Goal: Information Seeking & Learning: Learn about a topic

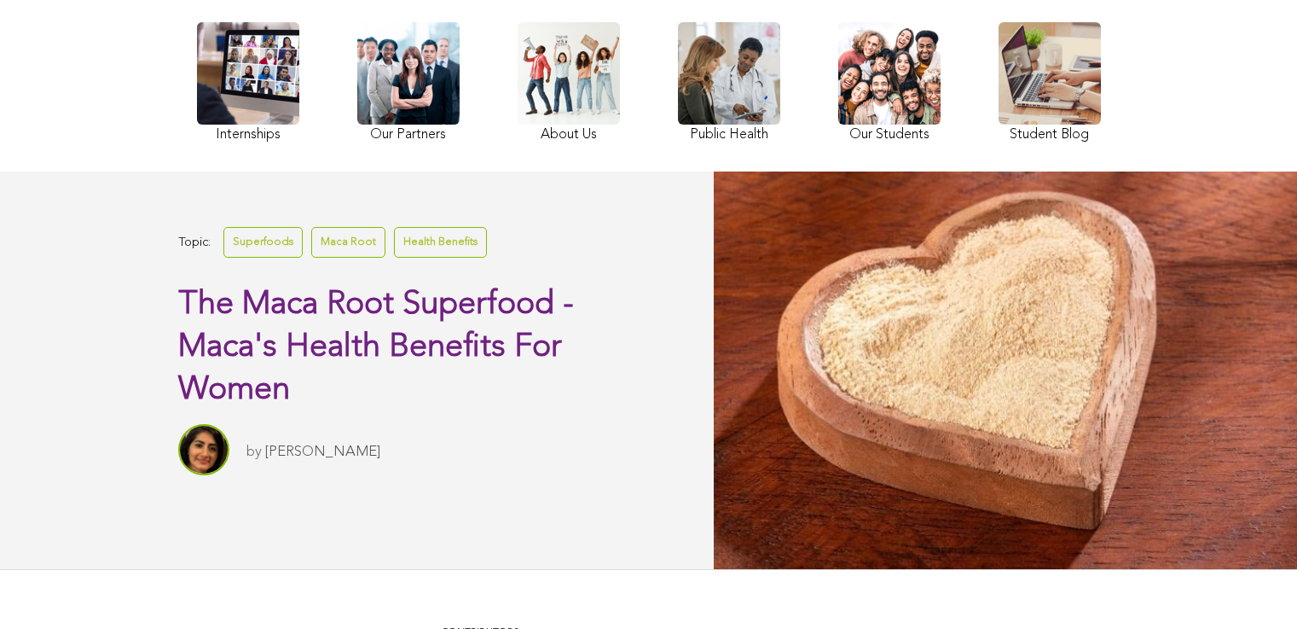
click at [418, 164] on div "Internships Our Partners About Us Public Health Our Students Student Blog" at bounding box center [649, 84] width 921 height 159
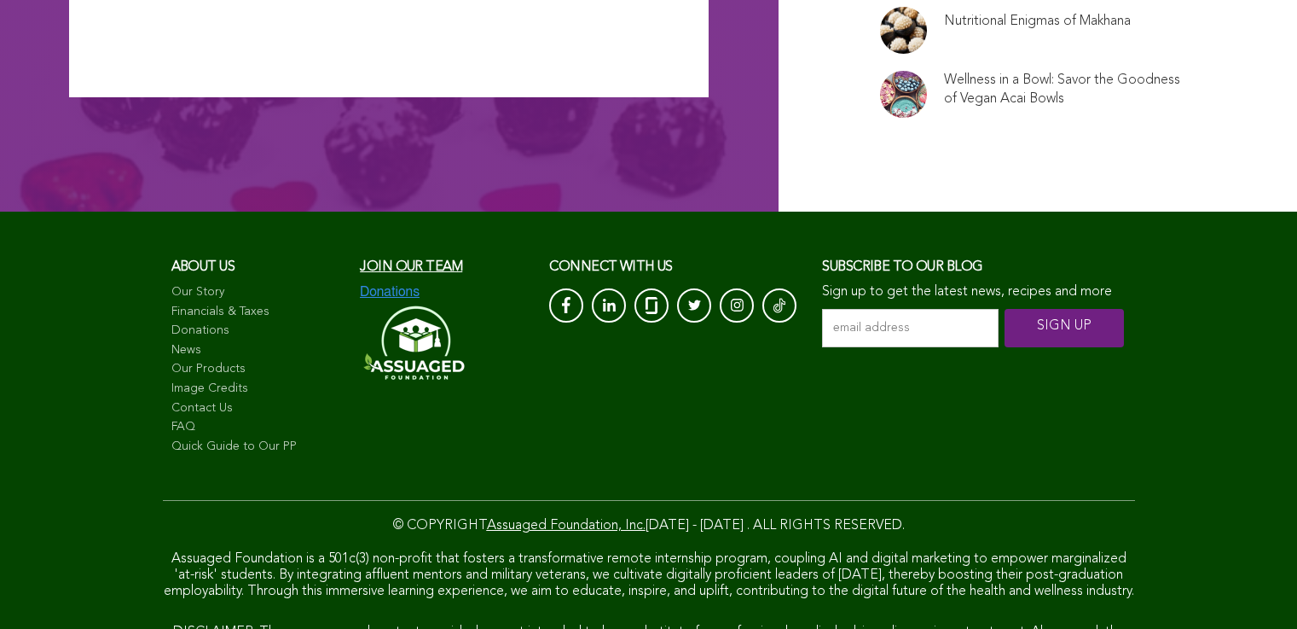
scroll to position [11497, 0]
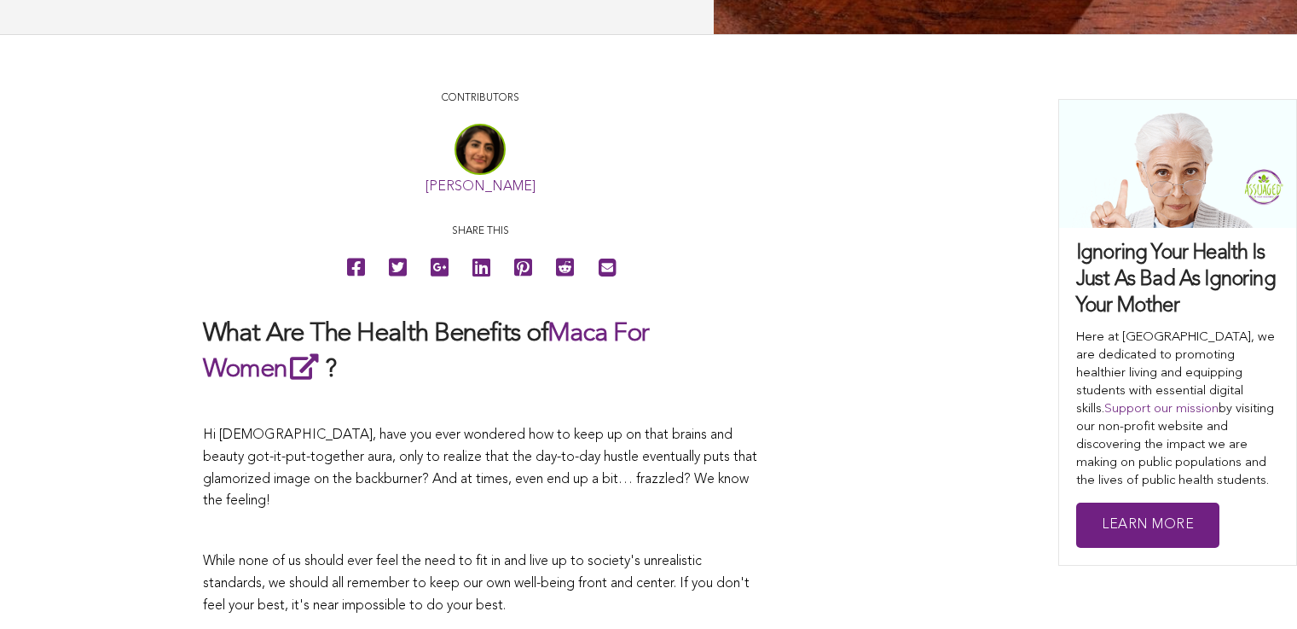
scroll to position [0, 0]
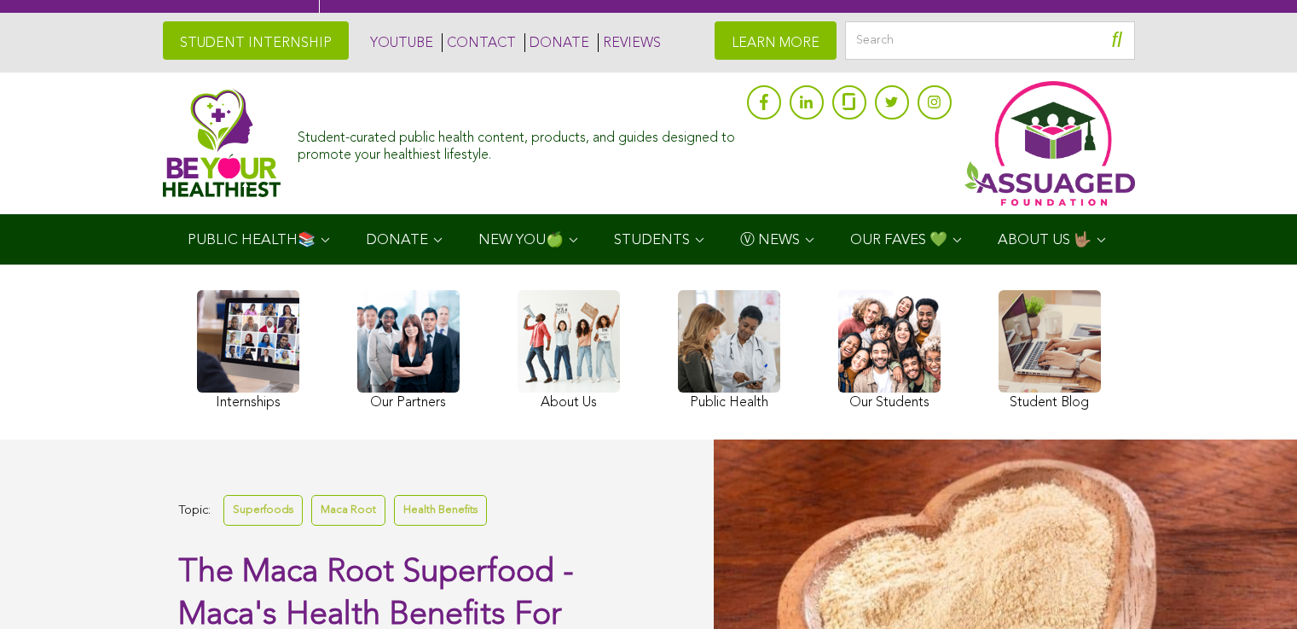
click at [740, 234] on span "Ⓥ NEWS" at bounding box center [770, 240] width 60 height 15
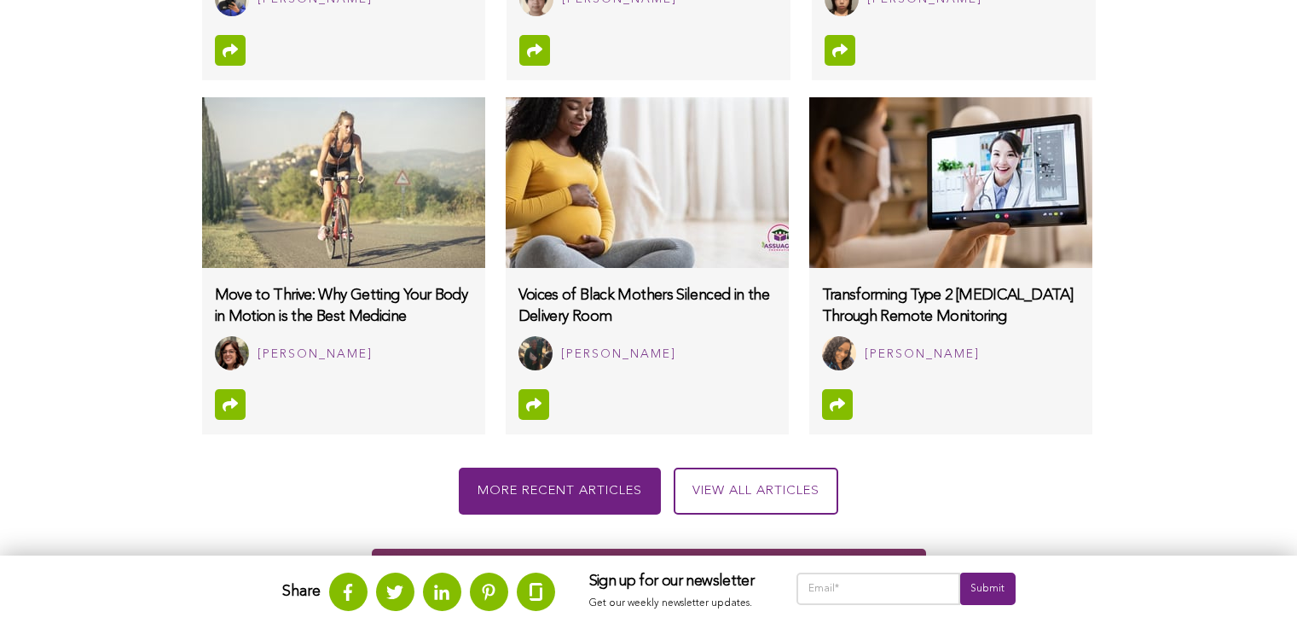
scroll to position [1960, 0]
